Goal: Navigation & Orientation: Understand site structure

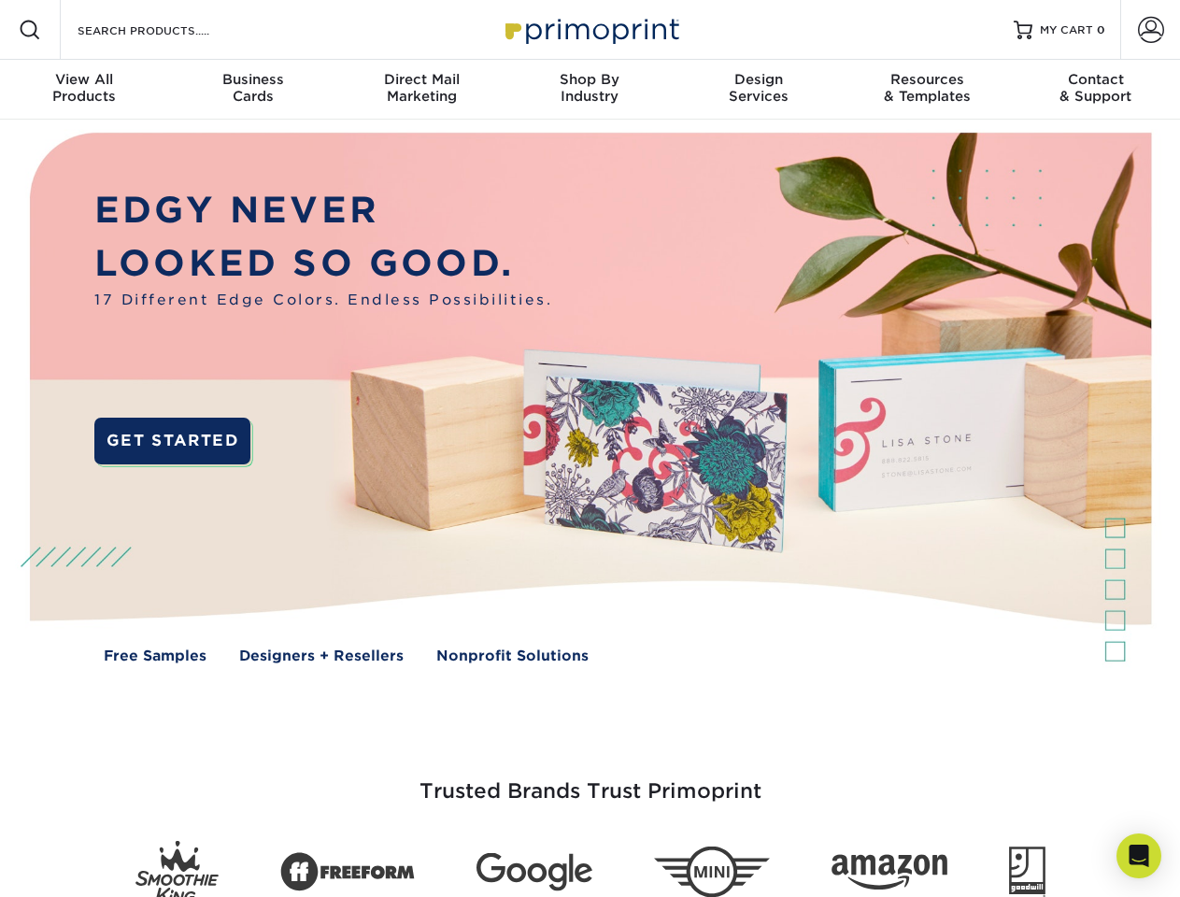
click at [589, 448] on img at bounding box center [590, 412] width 1168 height 584
click at [30, 30] on span at bounding box center [30, 30] width 22 height 22
click at [1150, 30] on span at bounding box center [1151, 30] width 26 height 26
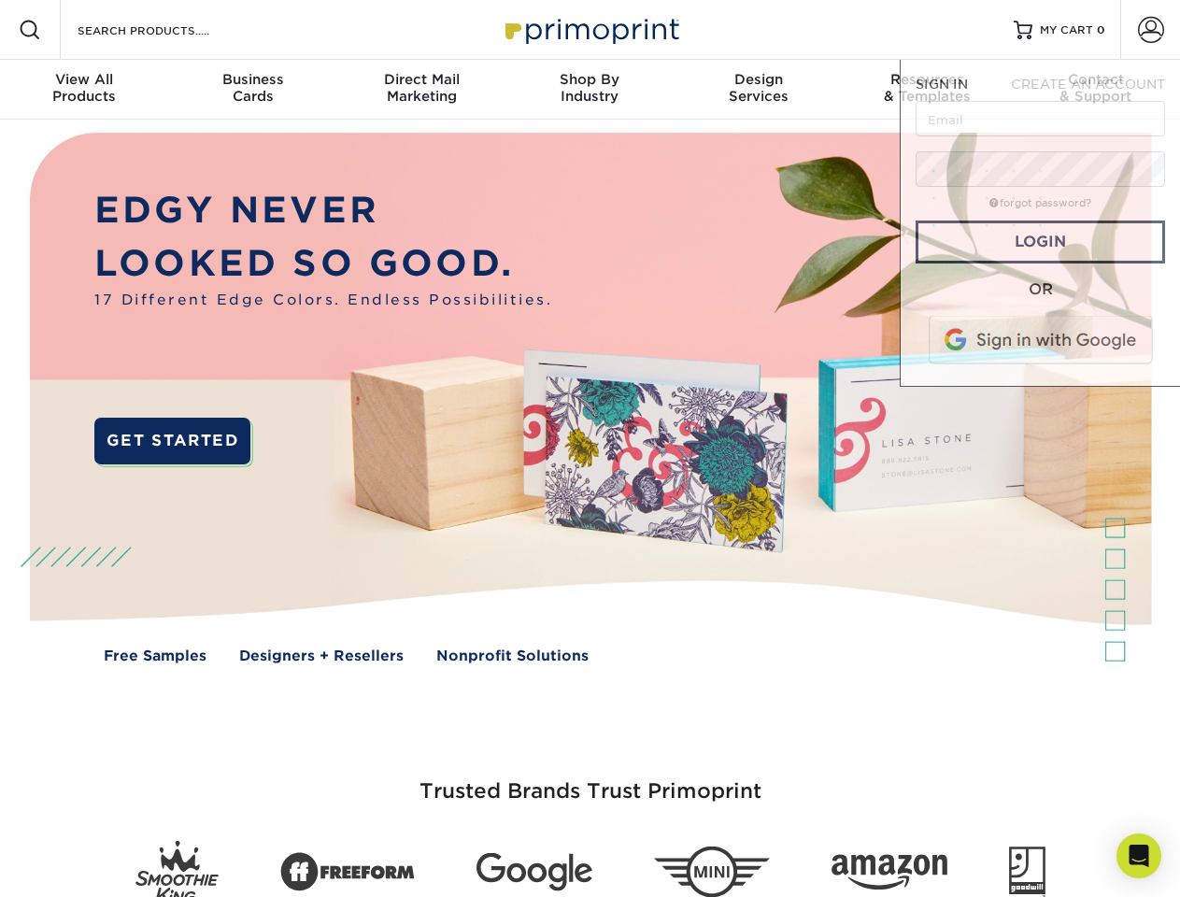
click at [84, 90] on div "View All Products" at bounding box center [84, 88] width 168 height 34
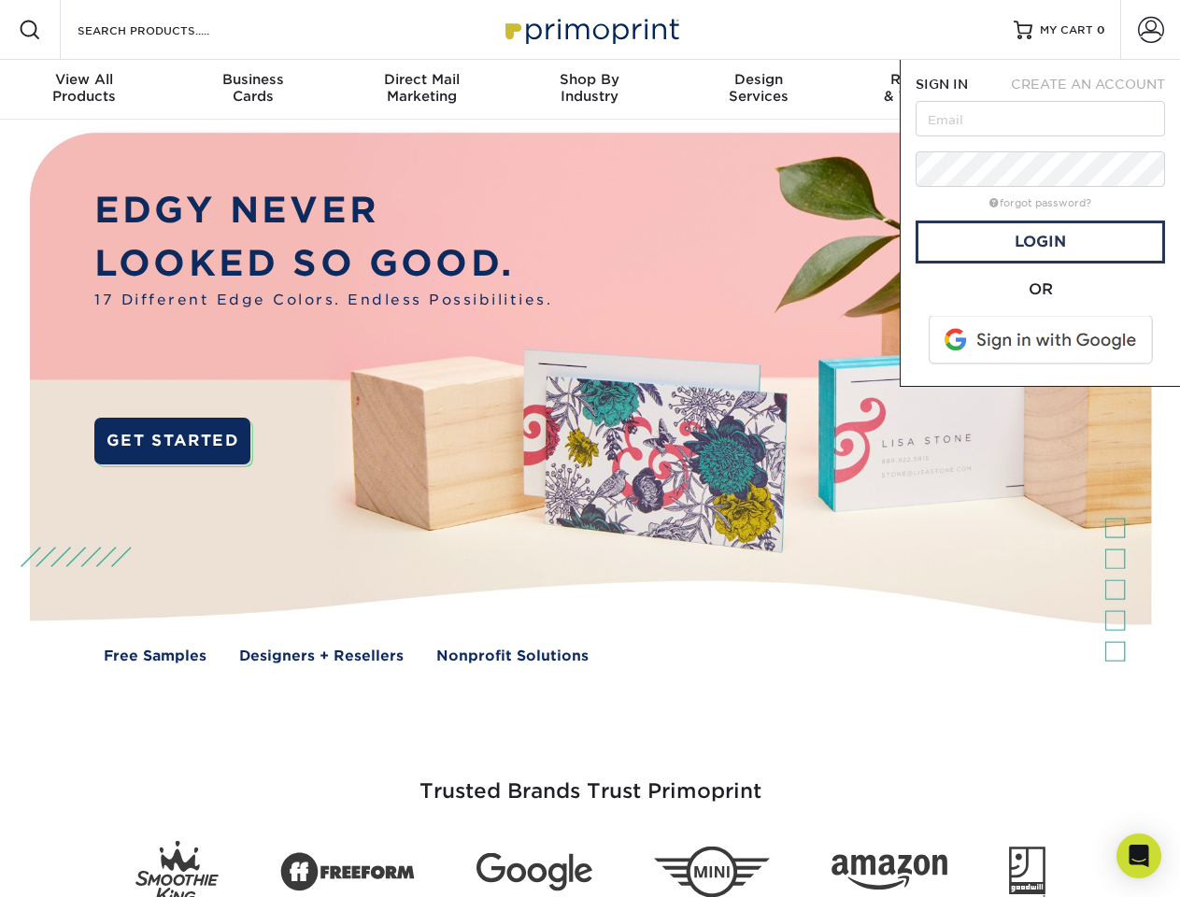
click at [252, 90] on div "Business Cards" at bounding box center [252, 88] width 168 height 34
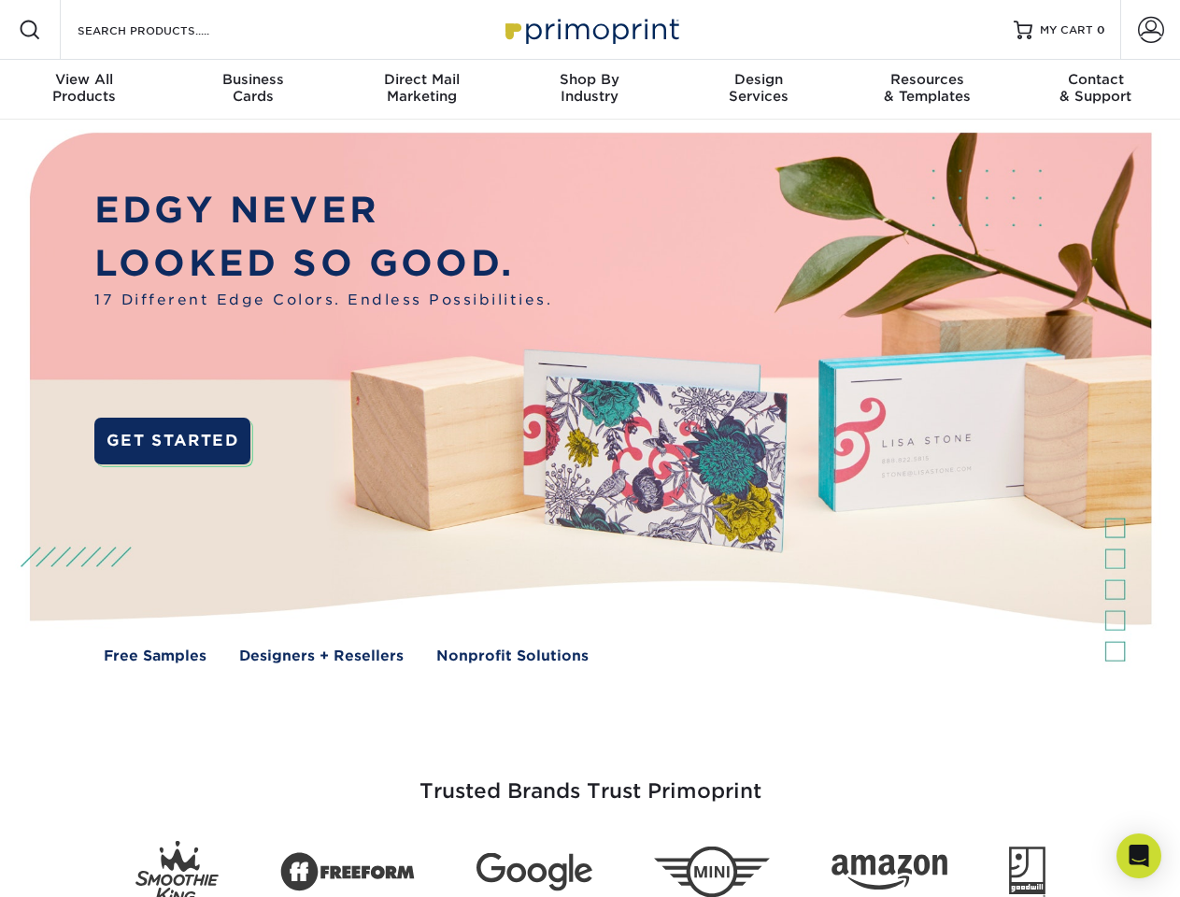
click at [421, 90] on div "Direct Mail Marketing" at bounding box center [421, 88] width 168 height 34
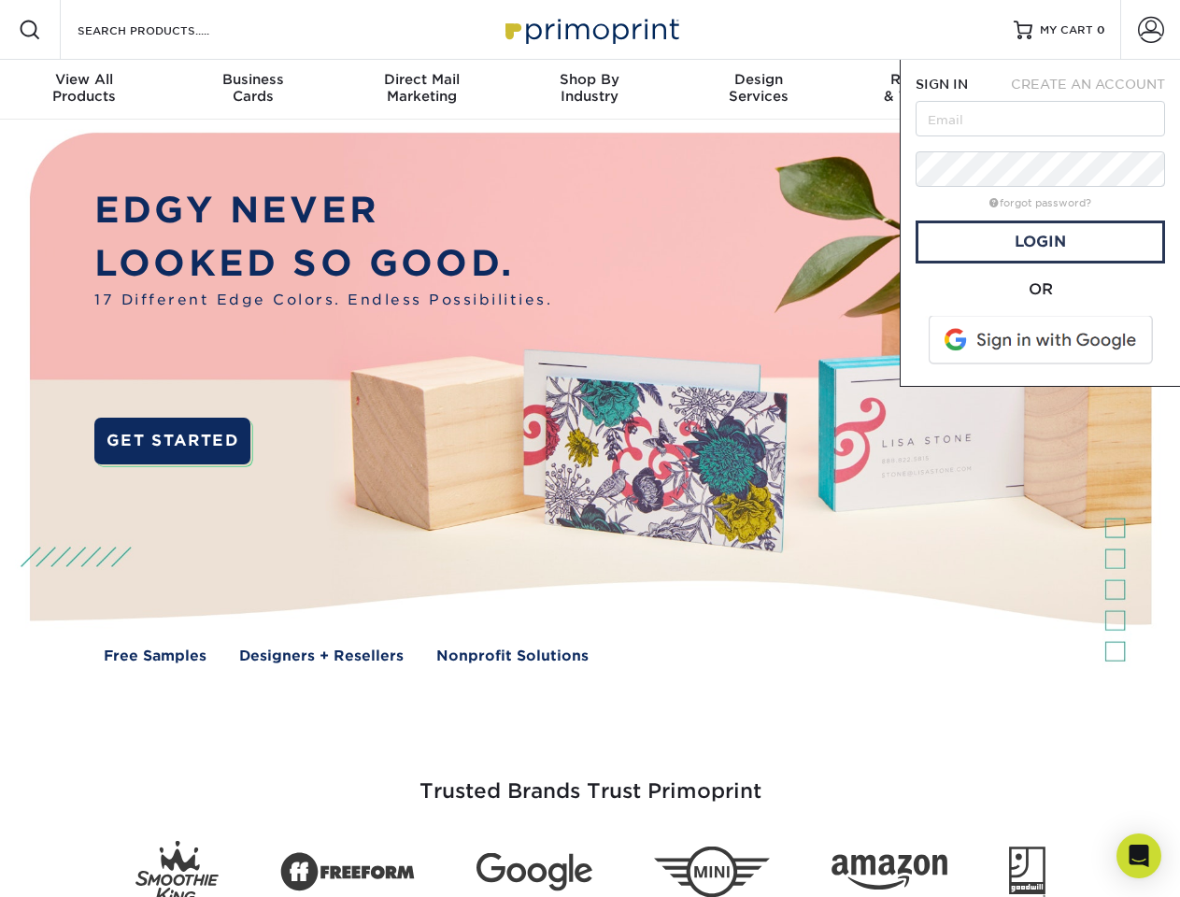
click at [589, 90] on div "Shop By Industry" at bounding box center [589, 88] width 168 height 34
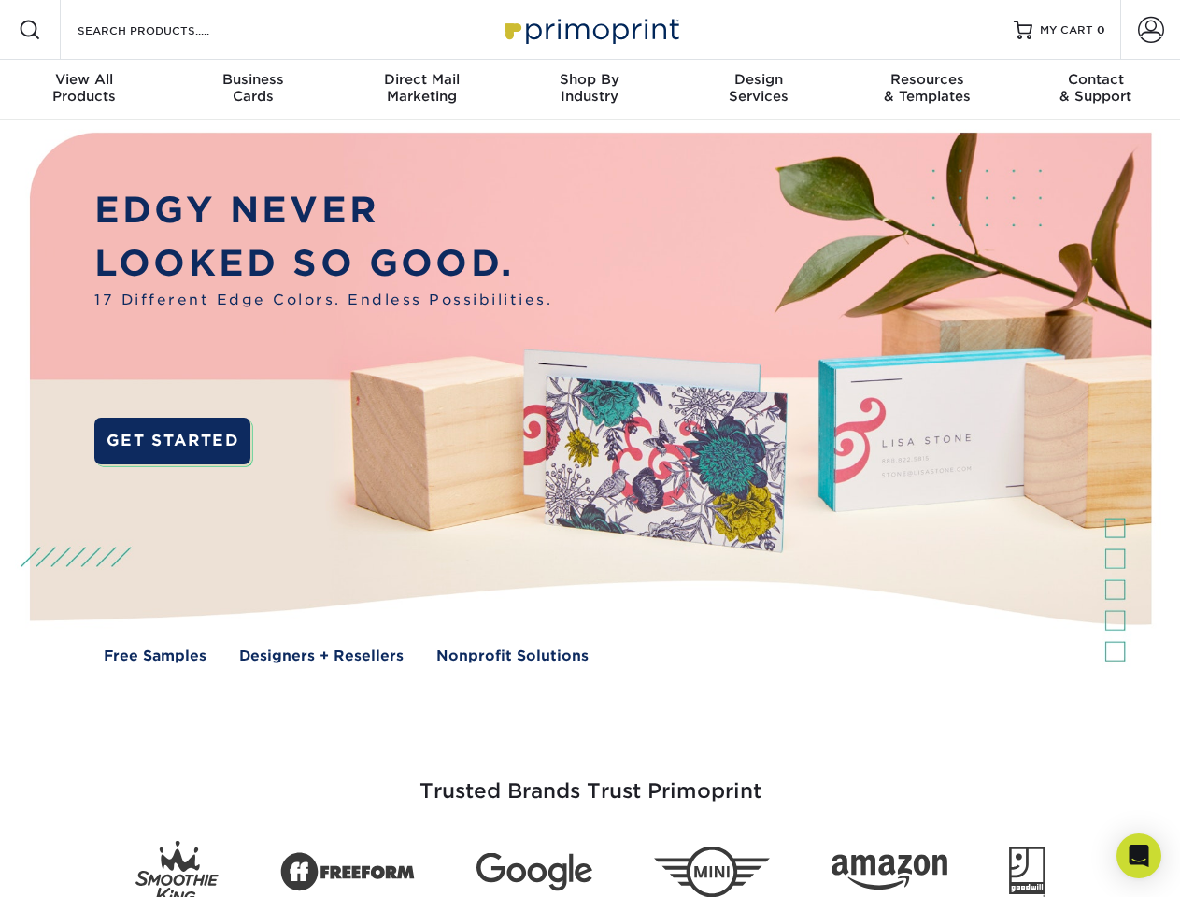
click at [758, 90] on div "Design Services" at bounding box center [758, 88] width 168 height 34
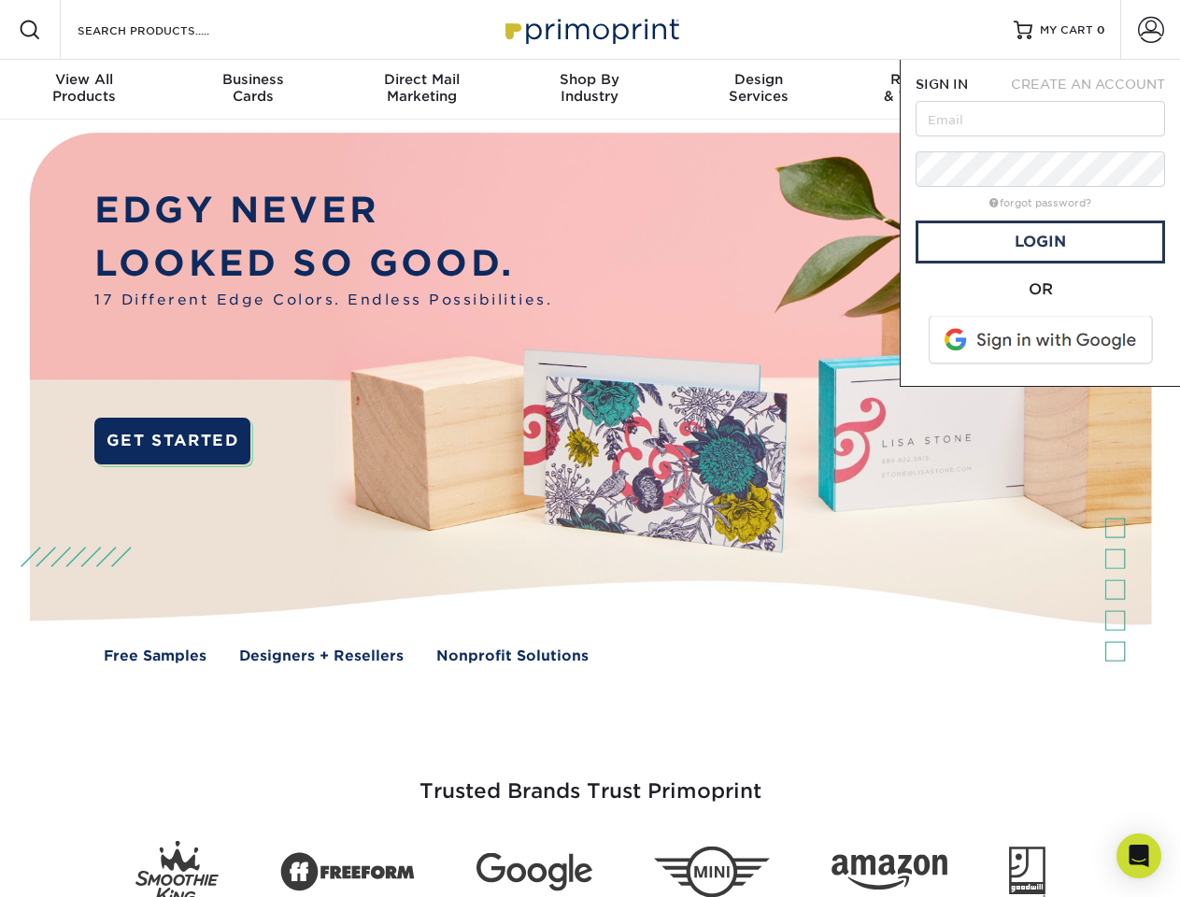
click at [927, 90] on span "SIGN IN" at bounding box center [941, 84] width 52 height 15
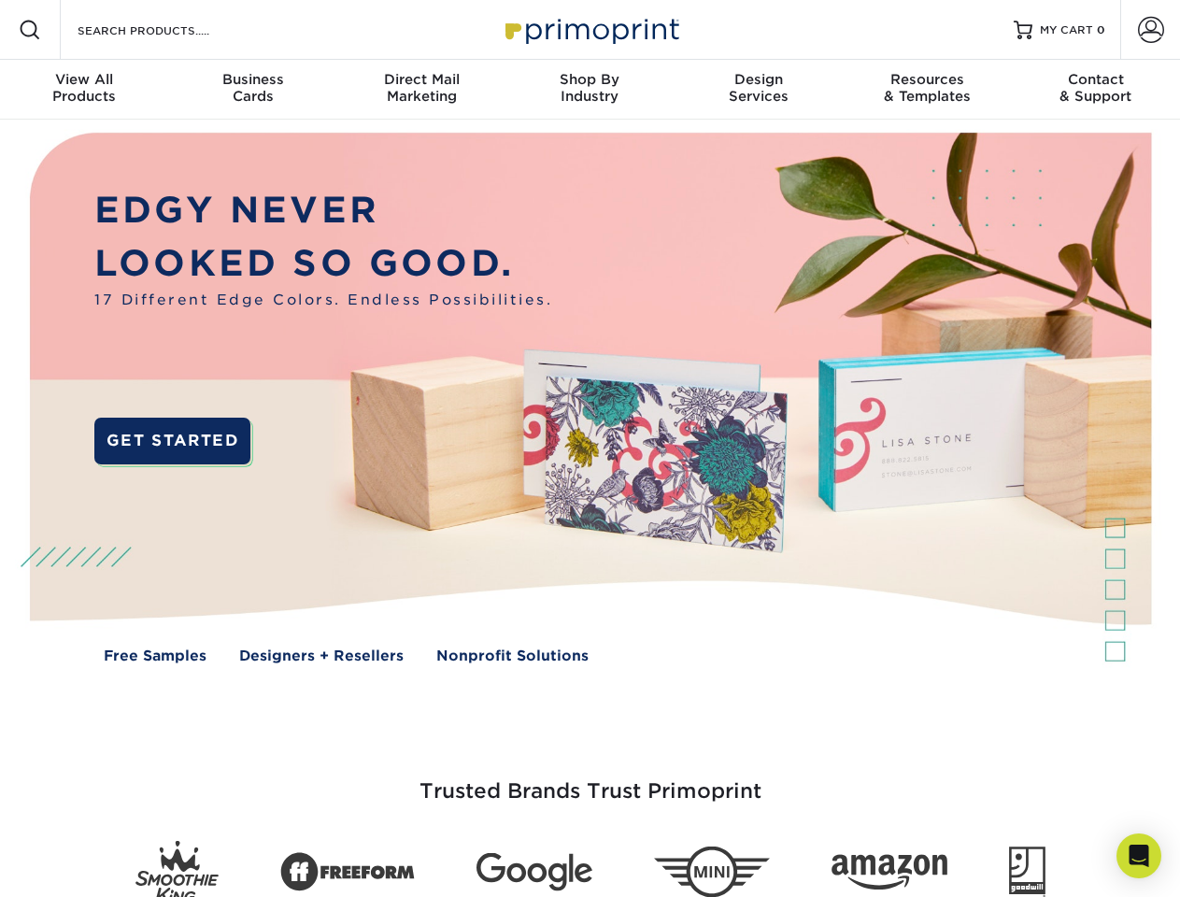
click at [1096, 90] on div "Contact & Support" at bounding box center [1096, 88] width 168 height 34
